Goal: Information Seeking & Learning: Learn about a topic

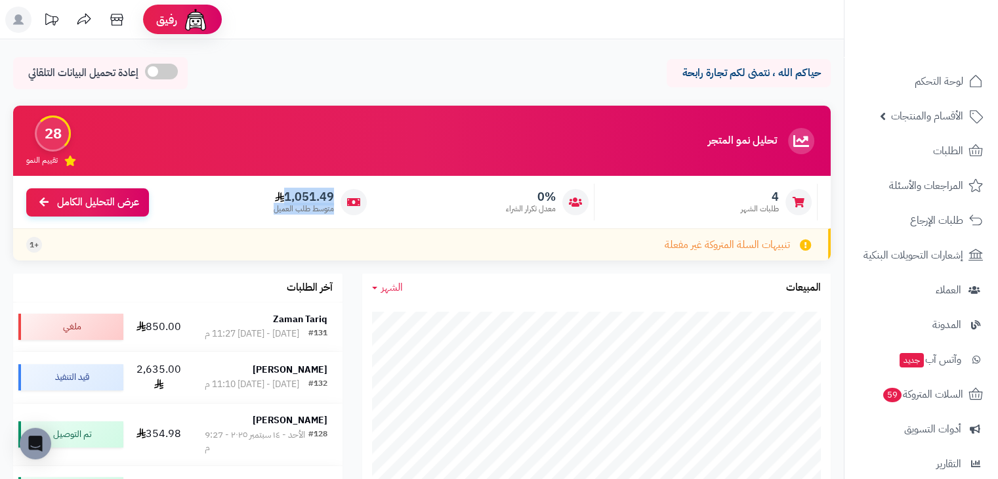
drag, startPoint x: 264, startPoint y: 208, endPoint x: 382, endPoint y: 208, distance: 117.4
click at [382, 208] on div "4 طلبات الشهر 0% معدل تكرار الشراء 1,051.49 متوسط طلب العميل عرض التحليل الكامل" at bounding box center [421, 202] width 817 height 52
click at [430, 205] on div "0% معدل تكرار الشراء" at bounding box center [486, 202] width 216 height 37
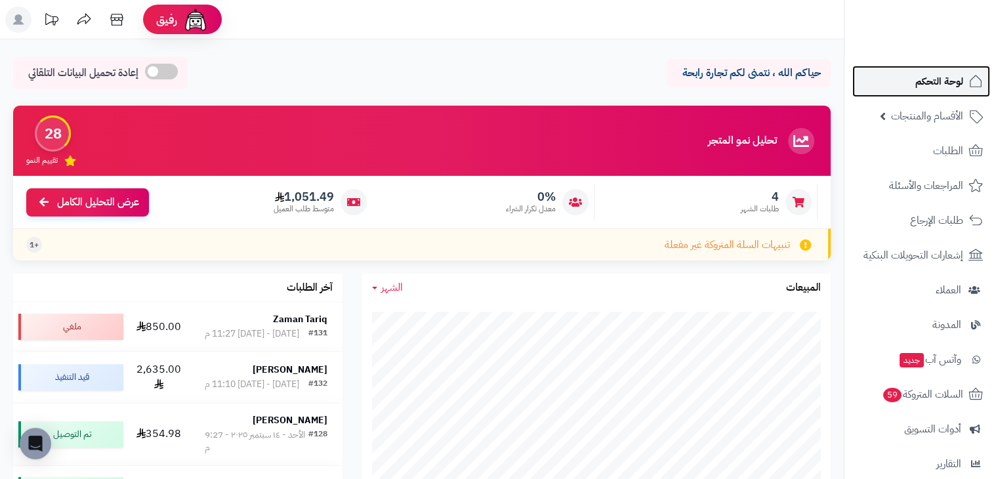
click at [927, 79] on span "لوحة التحكم" at bounding box center [939, 81] width 48 height 18
drag, startPoint x: 286, startPoint y: 196, endPoint x: 316, endPoint y: 201, distance: 30.5
click at [316, 201] on span "1,051.49" at bounding box center [304, 197] width 60 height 14
drag, startPoint x: 420, startPoint y: 106, endPoint x: 427, endPoint y: 112, distance: 8.8
click at [428, 109] on div "تحليل نمو المتجر المرحلة الأولى 28 تقييم النمو" at bounding box center [421, 141] width 817 height 70
